Goal: Transaction & Acquisition: Purchase product/service

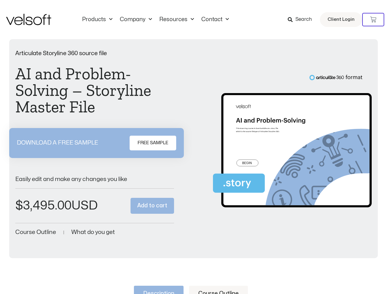
click at [193, 147] on div "Articulate Storyline 360 source file AI and Problem-Solving – Storyline Master …" at bounding box center [193, 144] width 356 height 187
click at [373, 20] on icon at bounding box center [373, 20] width 6 height 6
